Goal: Information Seeking & Learning: Learn about a topic

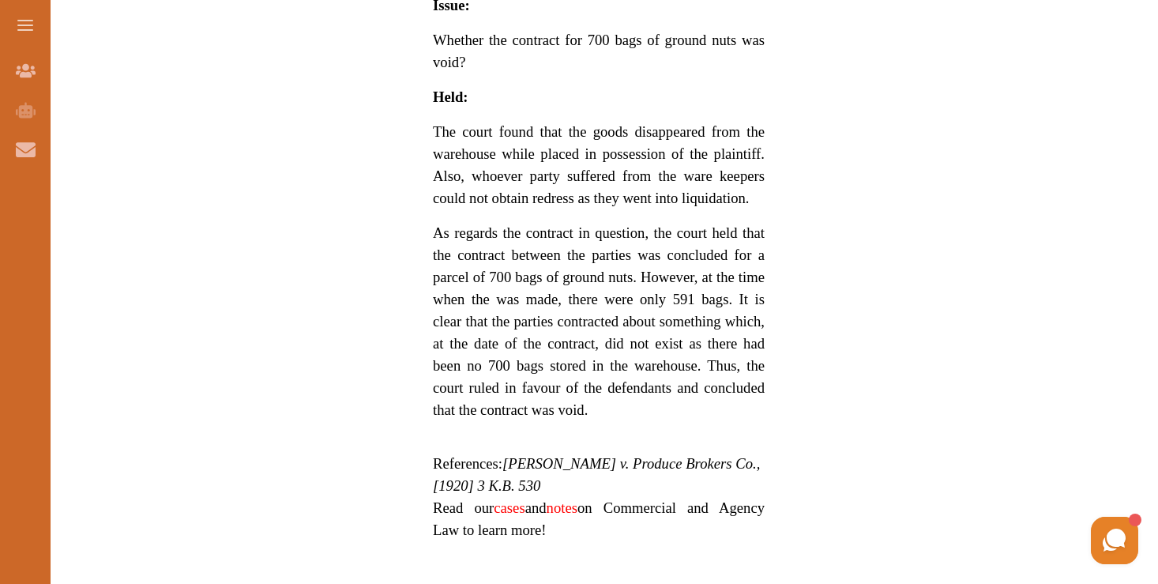
scroll to position [1712, 0]
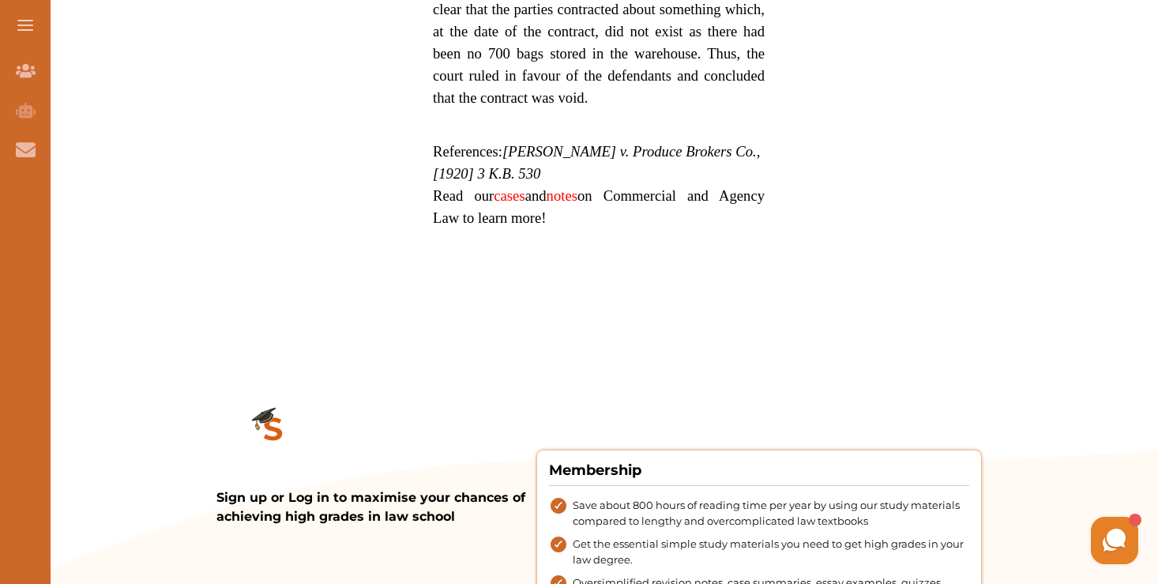
click at [629, 229] on p "Read our cases and notes on Commercial and Agency Law to learn more!" at bounding box center [599, 207] width 332 height 44
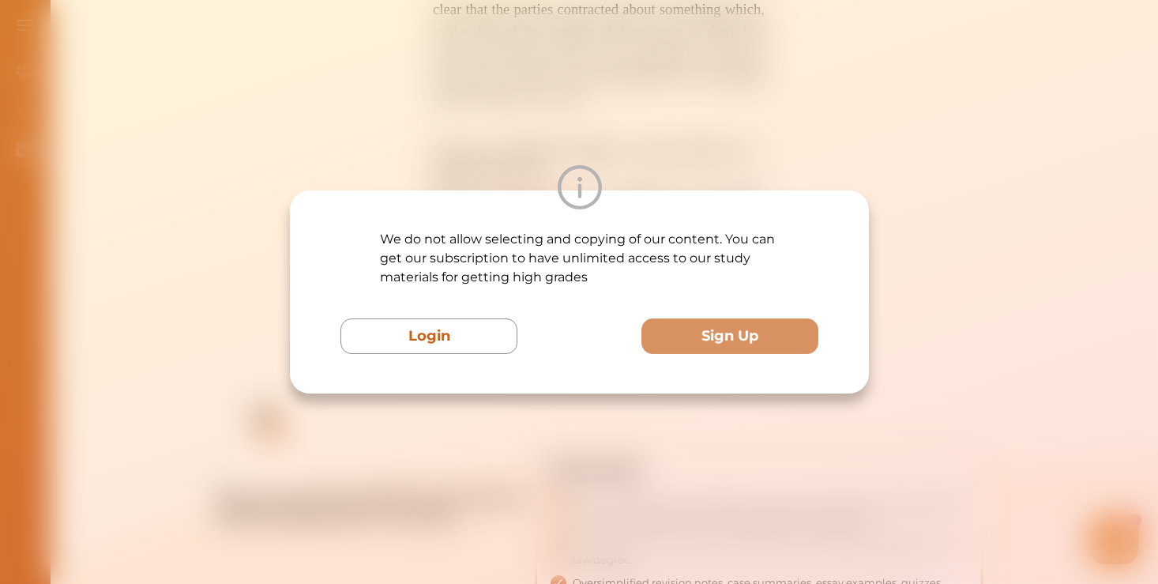
drag, startPoint x: 438, startPoint y: 342, endPoint x: 425, endPoint y: 1, distance: 341.4
click at [464, 36] on div "We do not allow selecting and copying of our content. You can get our subscript…" at bounding box center [579, 292] width 1158 height 584
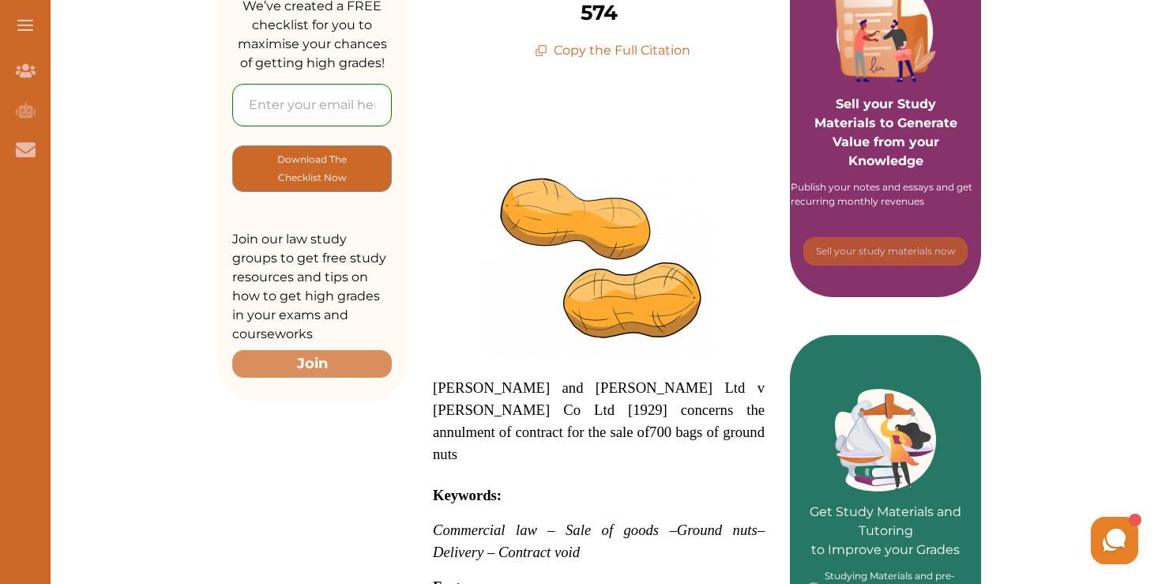
scroll to position [425, 0]
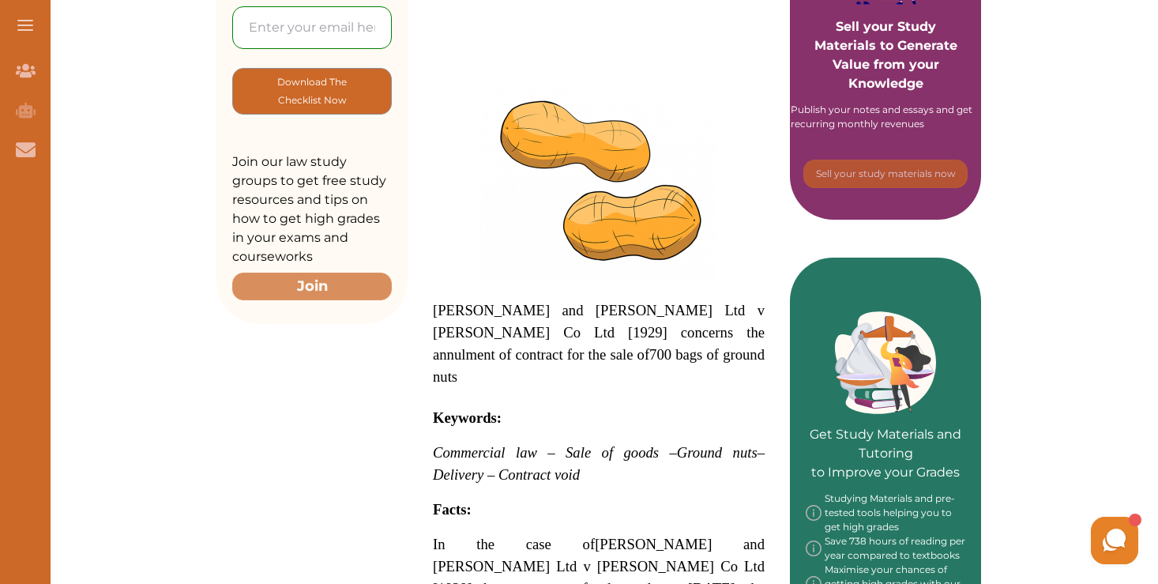
click at [437, 501] on strong "Facts:" at bounding box center [452, 509] width 39 height 17
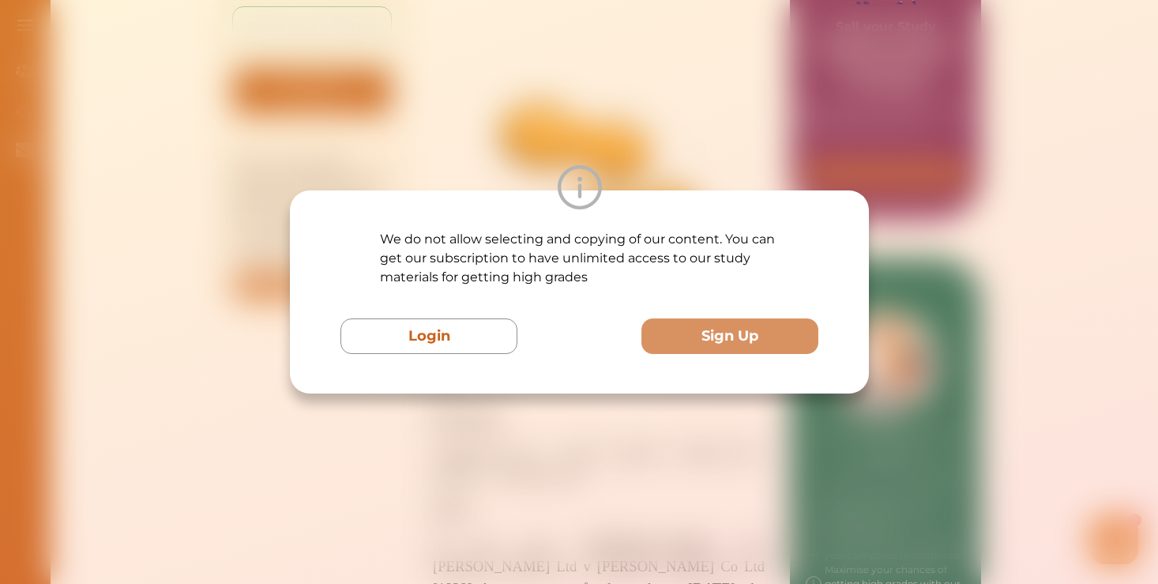
click at [858, 270] on div "We do not allow selecting and copying of our content. You can get our subscript…" at bounding box center [579, 291] width 579 height 203
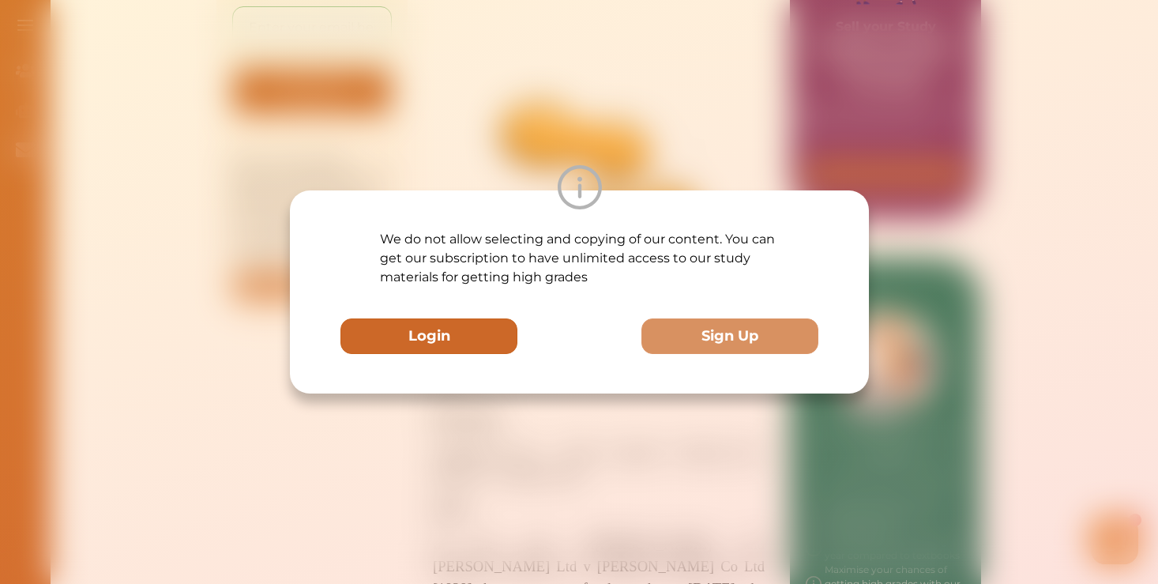
click at [450, 345] on button "Login" at bounding box center [428, 336] width 177 height 36
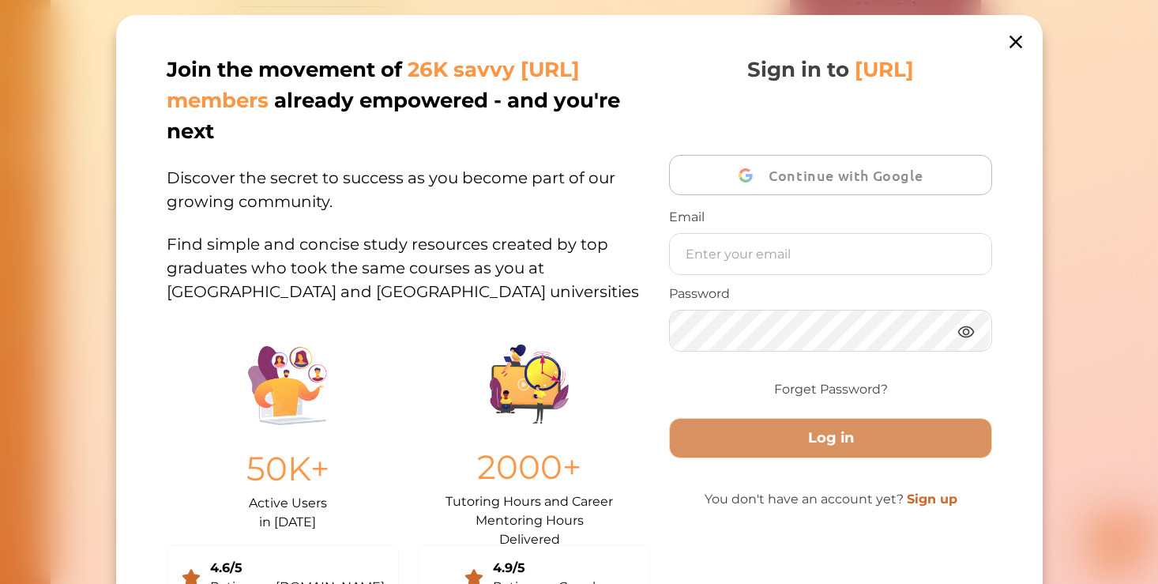
scroll to position [16, 0]
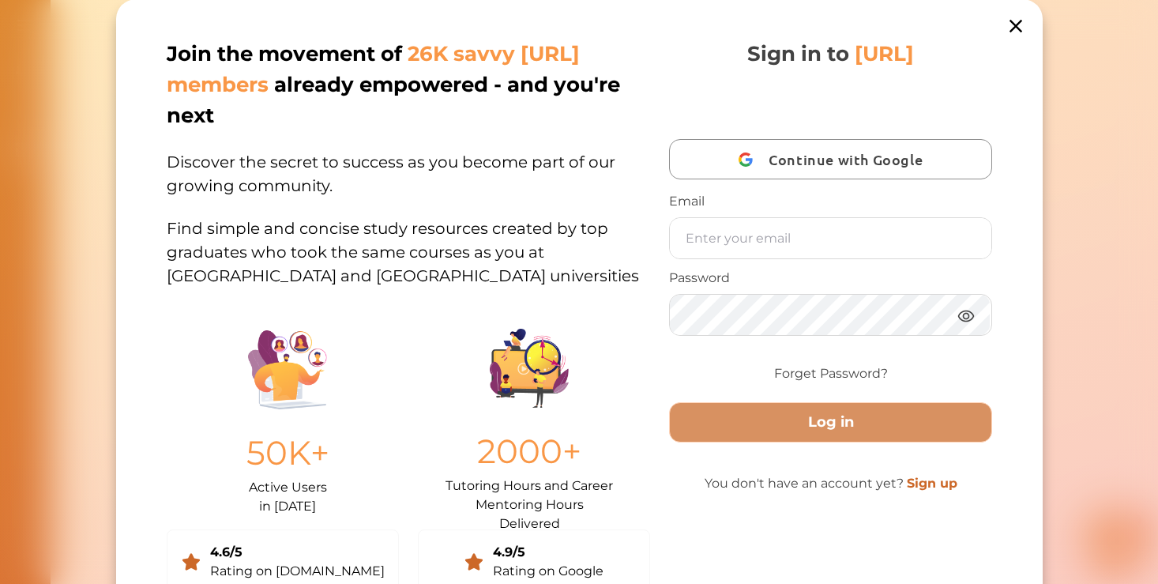
click at [1010, 28] on icon at bounding box center [1015, 26] width 13 height 13
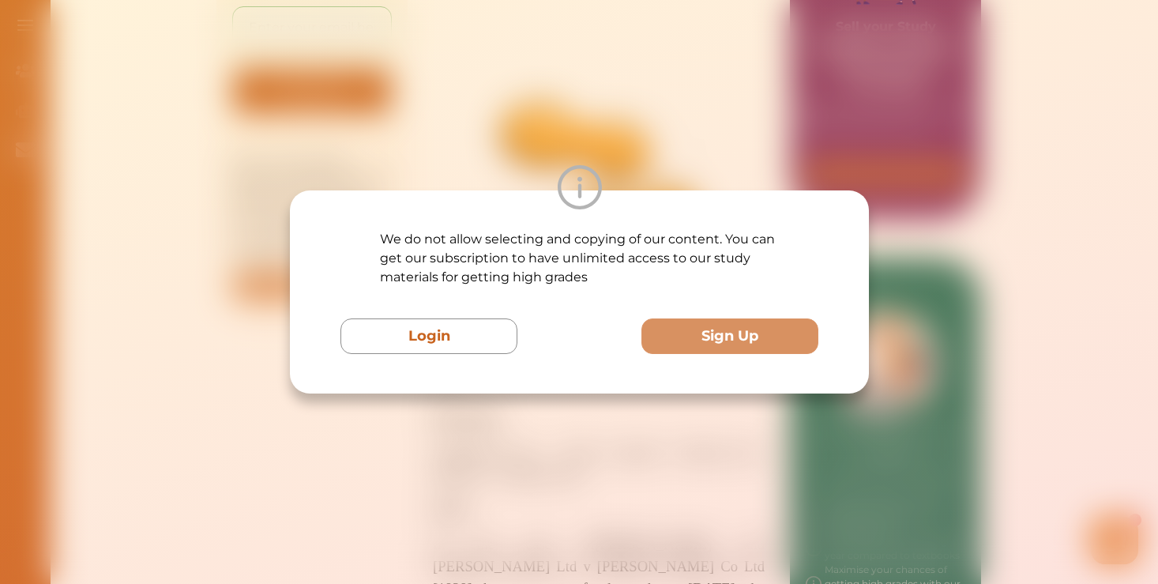
click at [652, 467] on div "We do not allow selecting and copying of our content. You can get our subscript…" at bounding box center [579, 292] width 1158 height 584
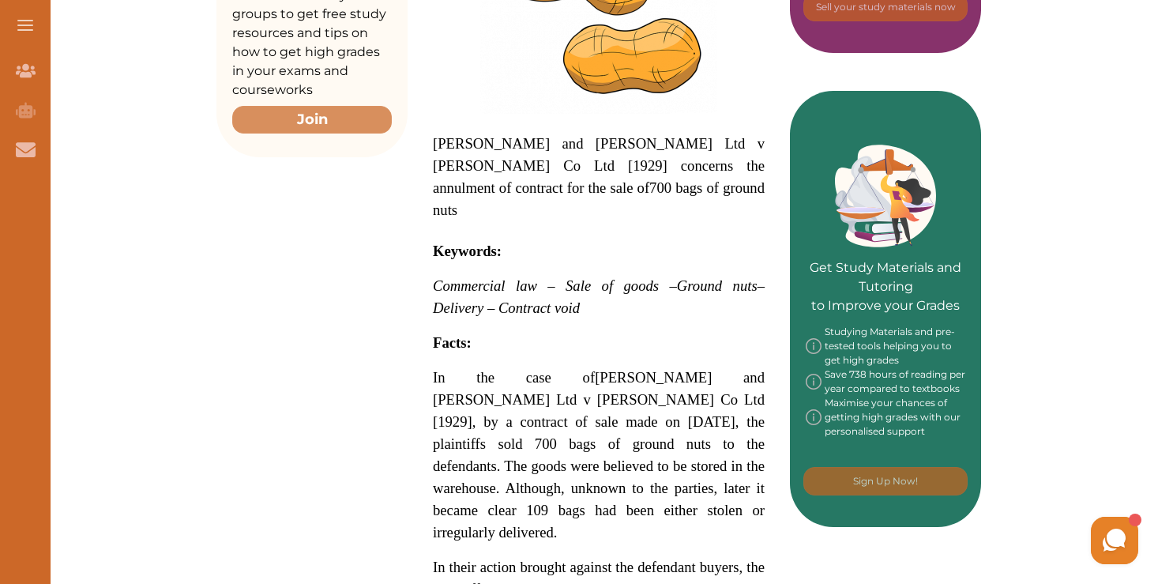
scroll to position [623, 0]
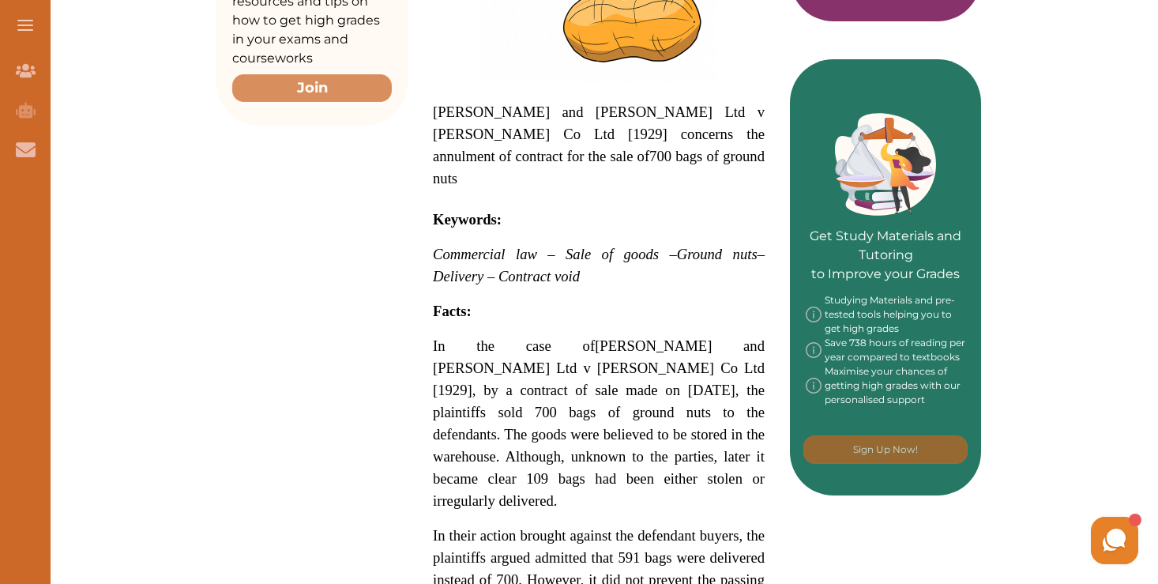
drag, startPoint x: 431, startPoint y: 256, endPoint x: 751, endPoint y: 515, distance: 411.6
click at [751, 515] on div "[PERSON_NAME] and [PERSON_NAME] Ltd v [PERSON_NAME] Co Ltd [1929] concerns the …" at bounding box center [599, 560] width 382 height 1552
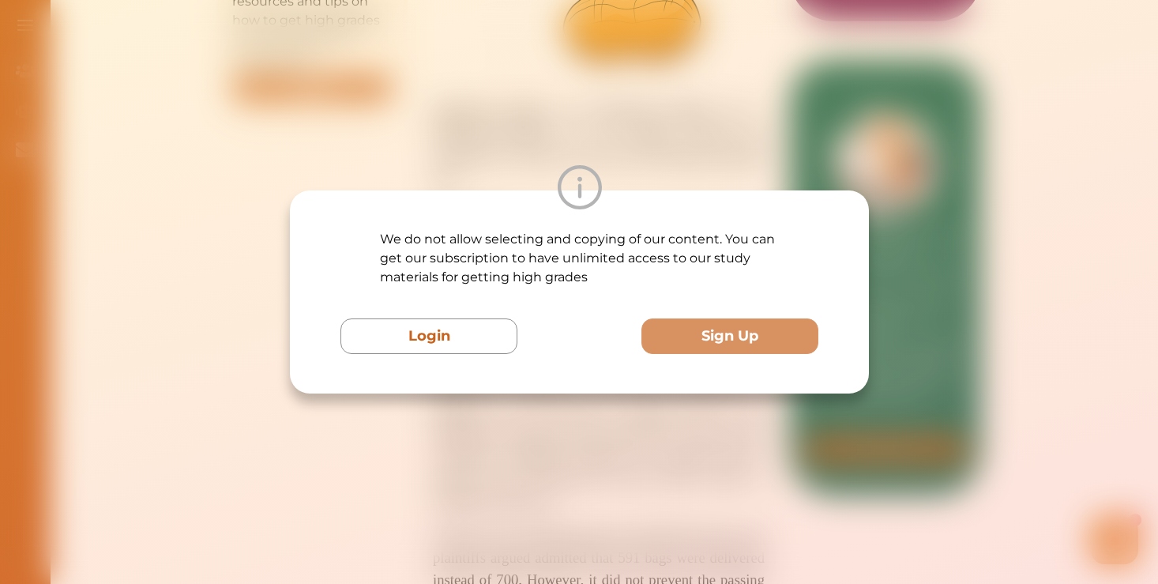
click at [686, 409] on div "We do not allow selecting and copying of our content. You can get our subscript…" at bounding box center [579, 292] width 1158 height 584
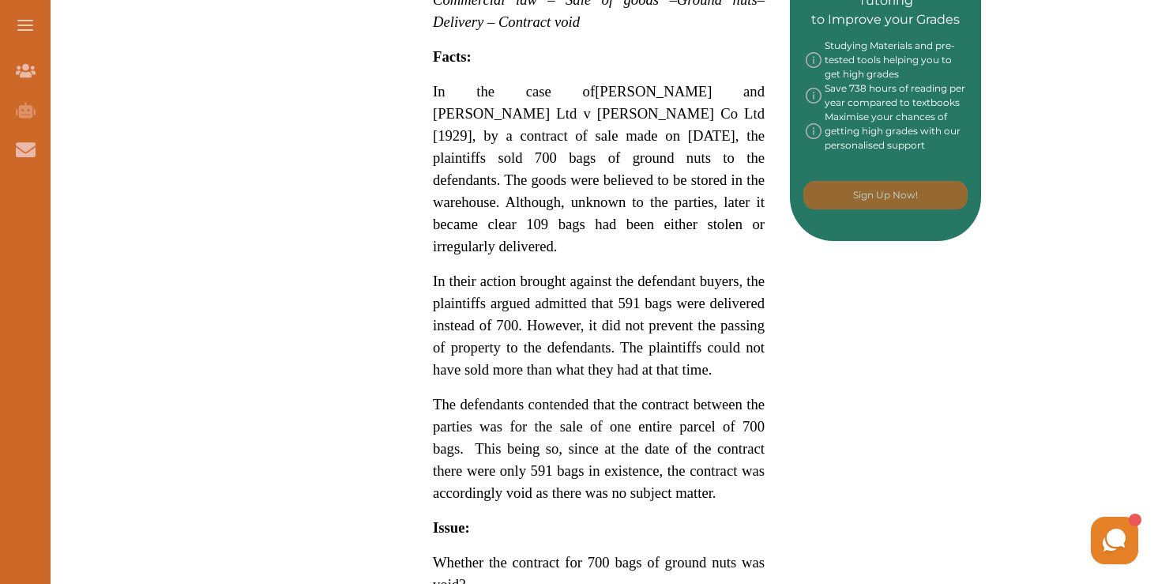
scroll to position [877, 0]
click at [1089, 360] on div "Want to secure high grades in Commercial And Agency Law ? We’ve created a FREE …" at bounding box center [598, 410] width 1118 height 2170
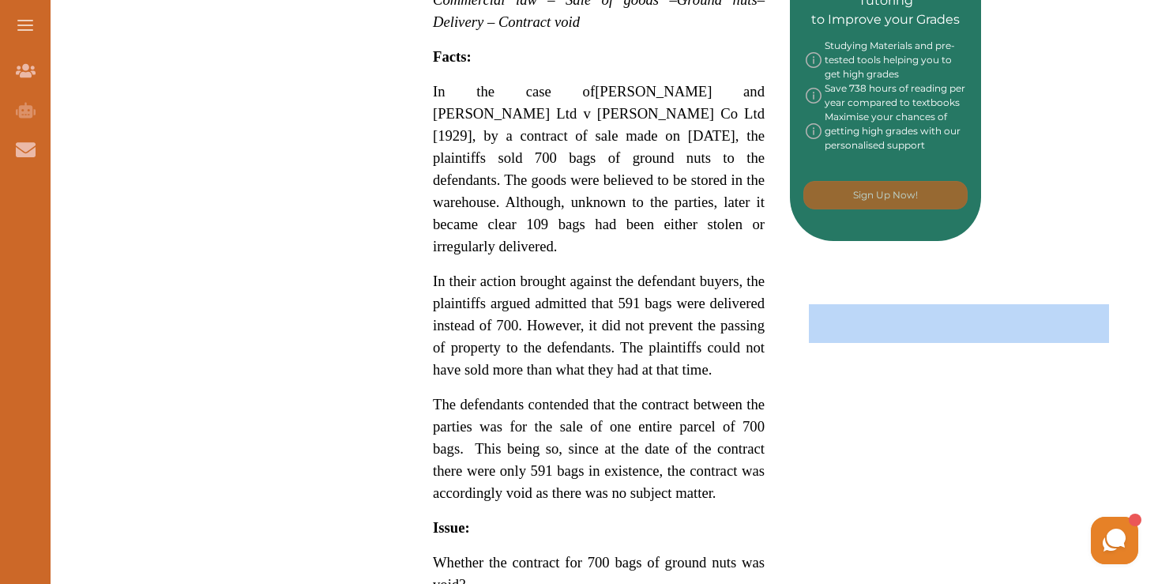
click at [1089, 360] on div "Want to secure high grades in Commercial And Agency Law ? We’ve created a FREE …" at bounding box center [598, 410] width 1118 height 2170
click at [671, 404] on span "The defendants contended that the contract between the parties was for the sale…" at bounding box center [599, 448] width 332 height 105
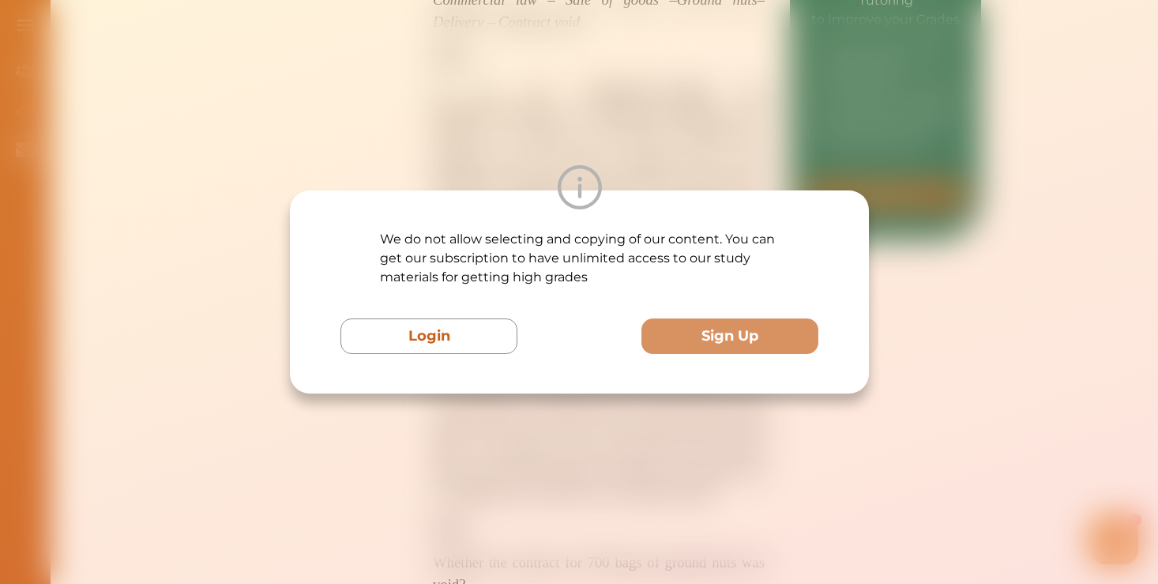
click at [563, 457] on div "We do not allow selecting and copying of our content. You can get our subscript…" at bounding box center [579, 292] width 1158 height 584
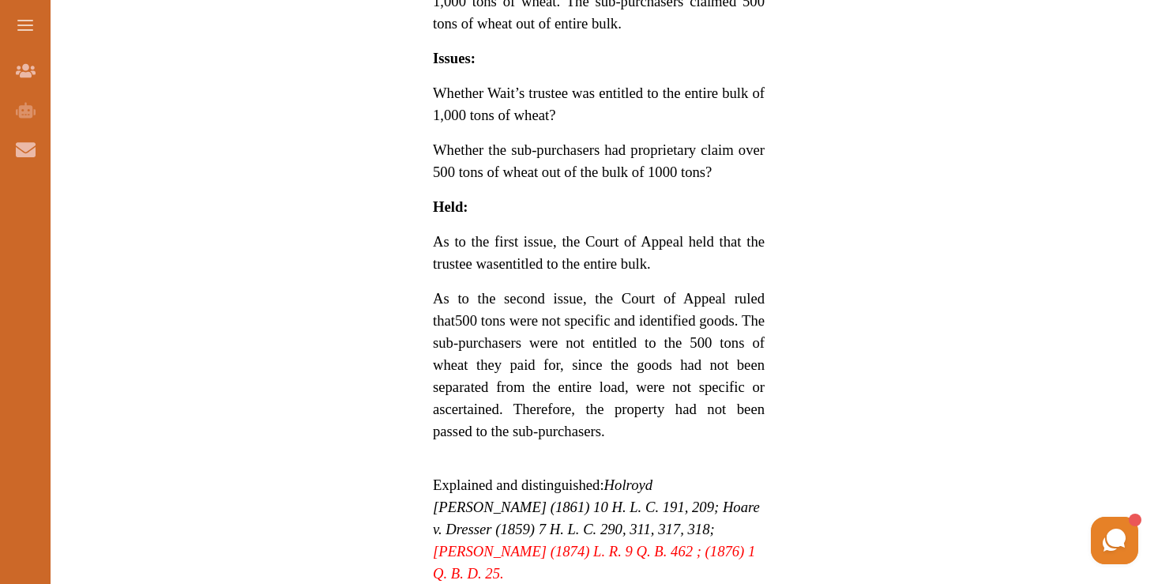
scroll to position [1271, 0]
